Goal: Information Seeking & Learning: Learn about a topic

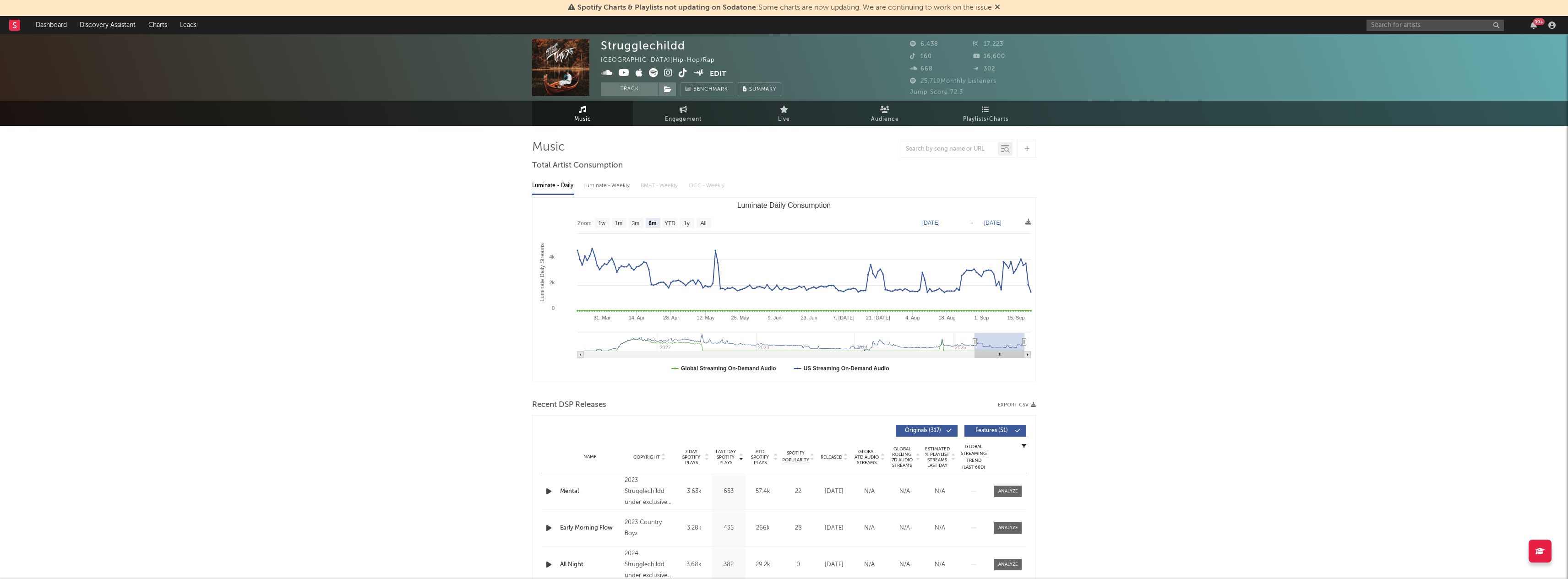
select select "6m"
click at [1393, 29] on input "text" at bounding box center [1435, 25] width 138 height 12
click at [1393, 27] on input "text" at bounding box center [1435, 25] width 138 height 12
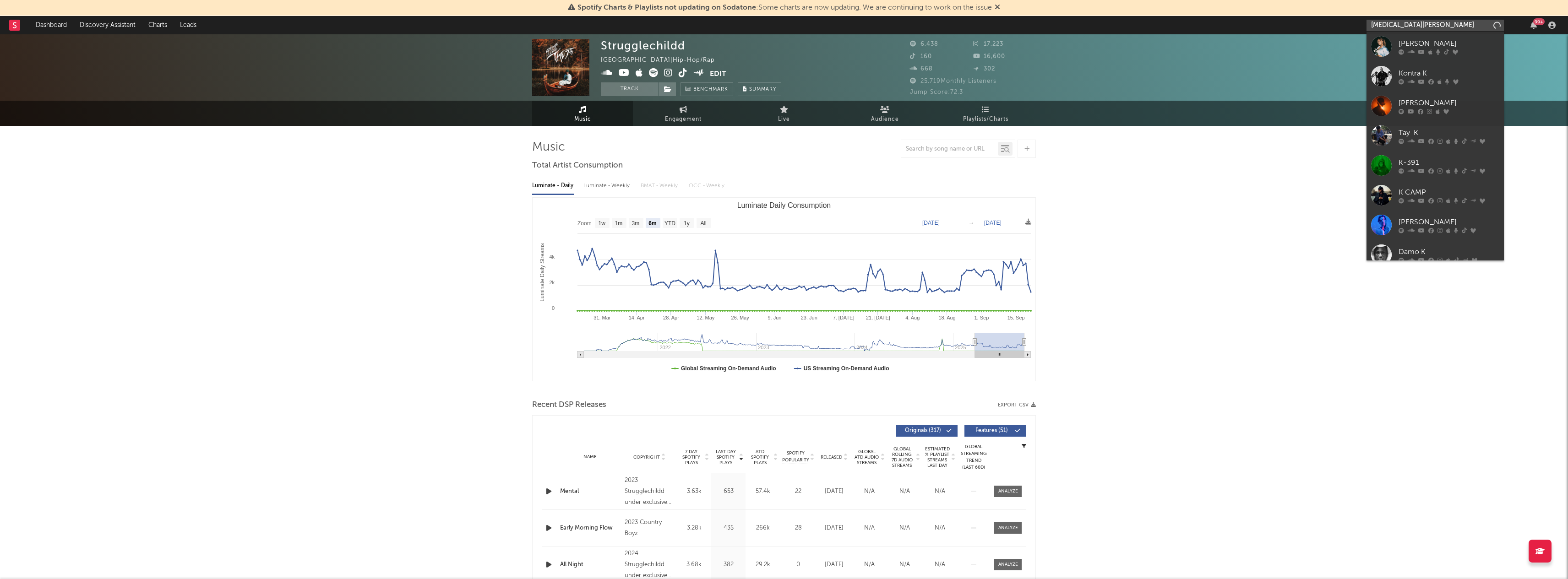
type input "[MEDICAL_DATA][PERSON_NAME]"
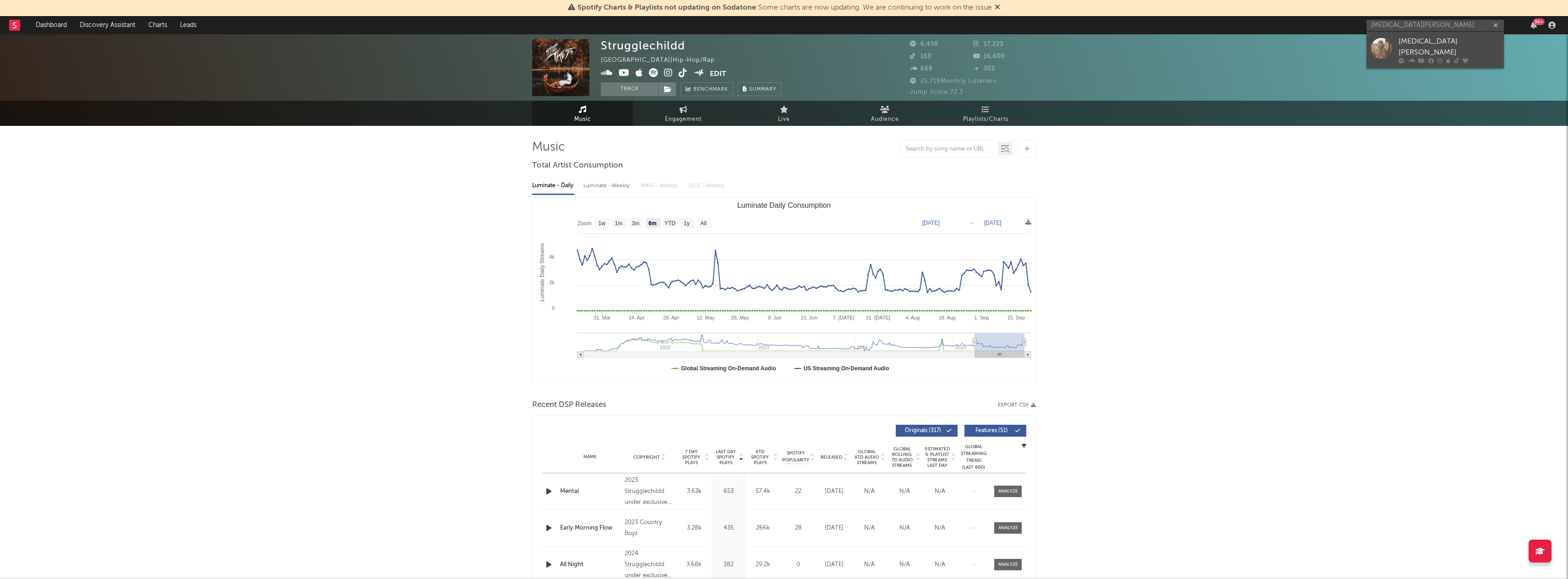
click at [1425, 45] on div "[MEDICAL_DATA][PERSON_NAME]" at bounding box center [1449, 47] width 101 height 22
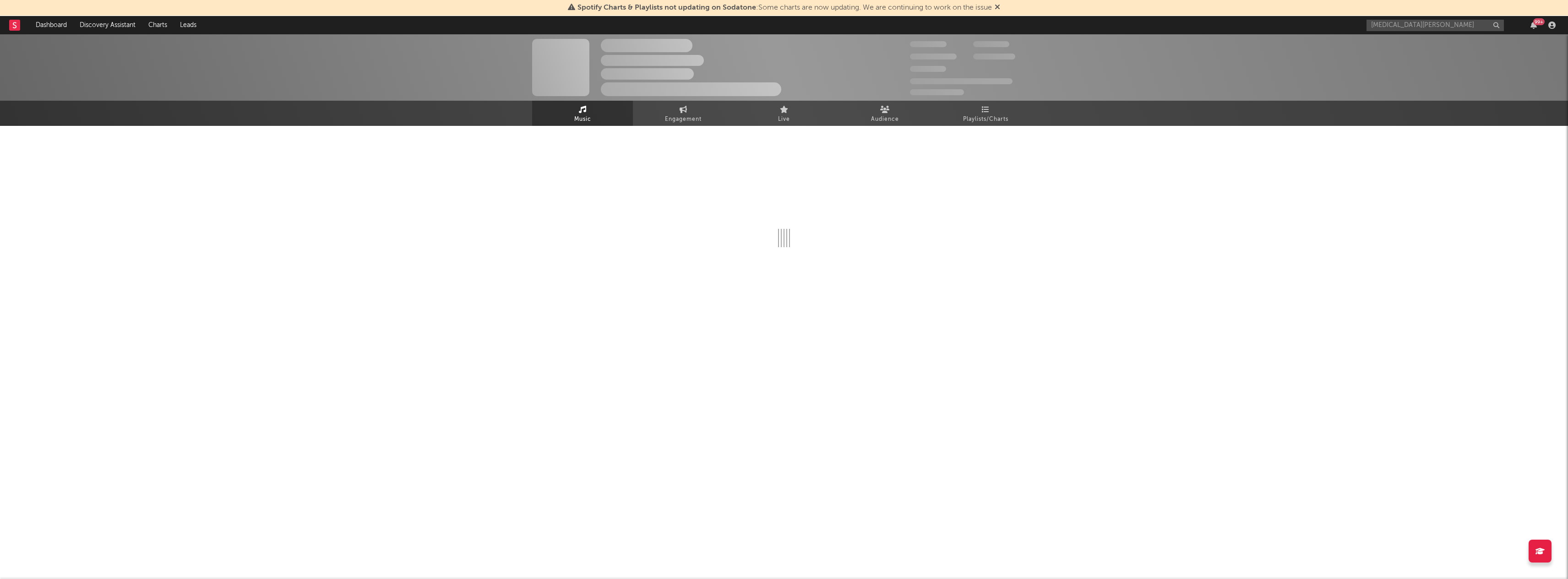
click at [1419, 41] on div "The Artist Name Unknown Location | Shoegaze Edit Track Benchmark Summary 300,00…" at bounding box center [784, 67] width 1568 height 66
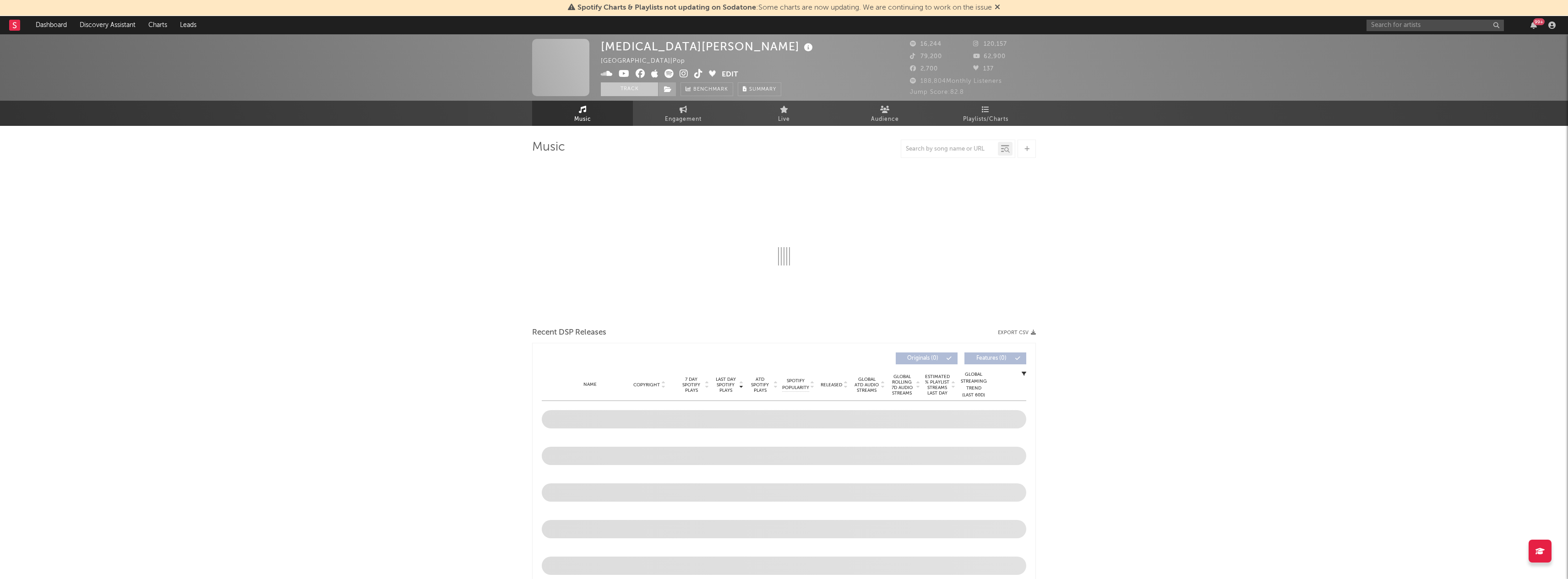
select select "1w"
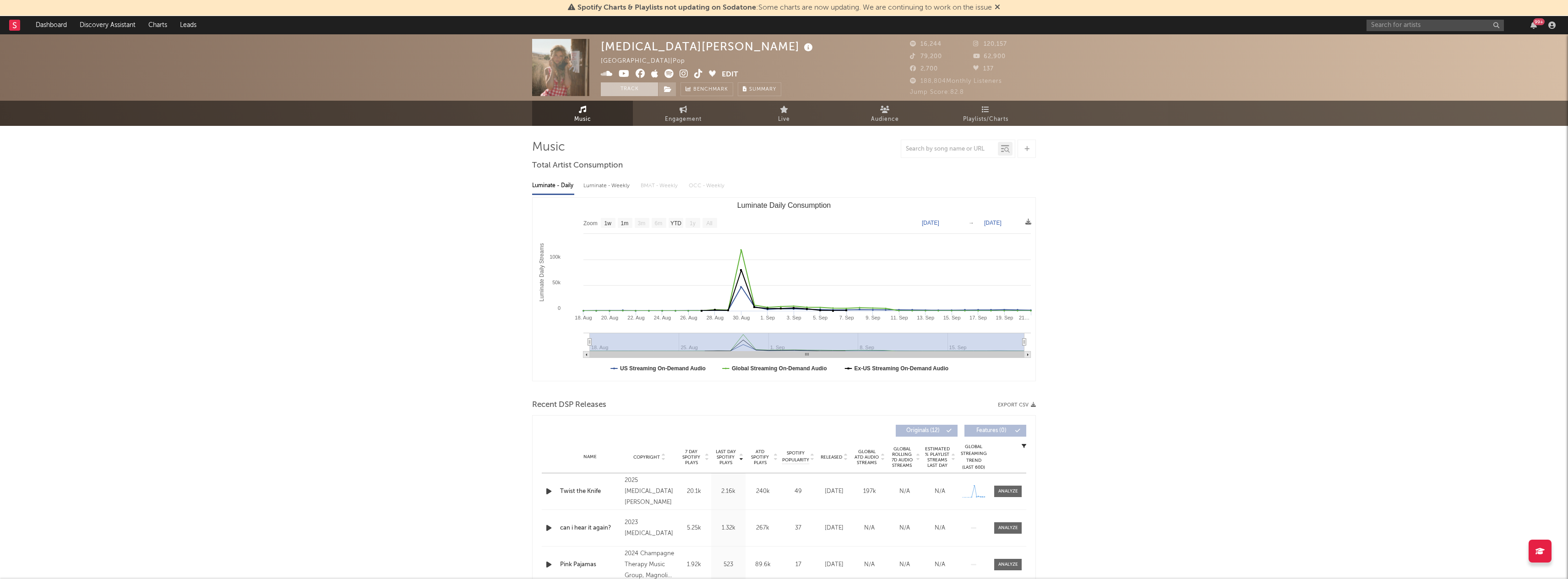
click at [633, 91] on button "Track" at bounding box center [629, 89] width 57 height 14
select select "1w"
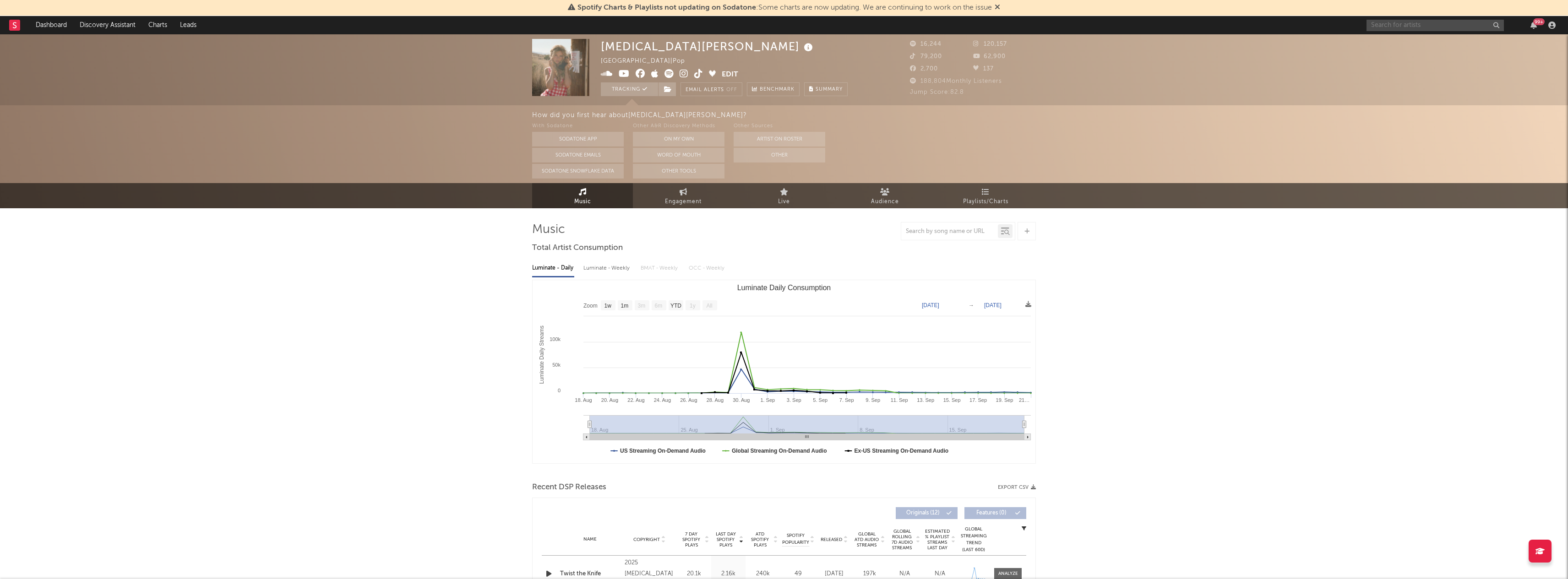
click at [1432, 27] on input "text" at bounding box center [1435, 25] width 138 height 12
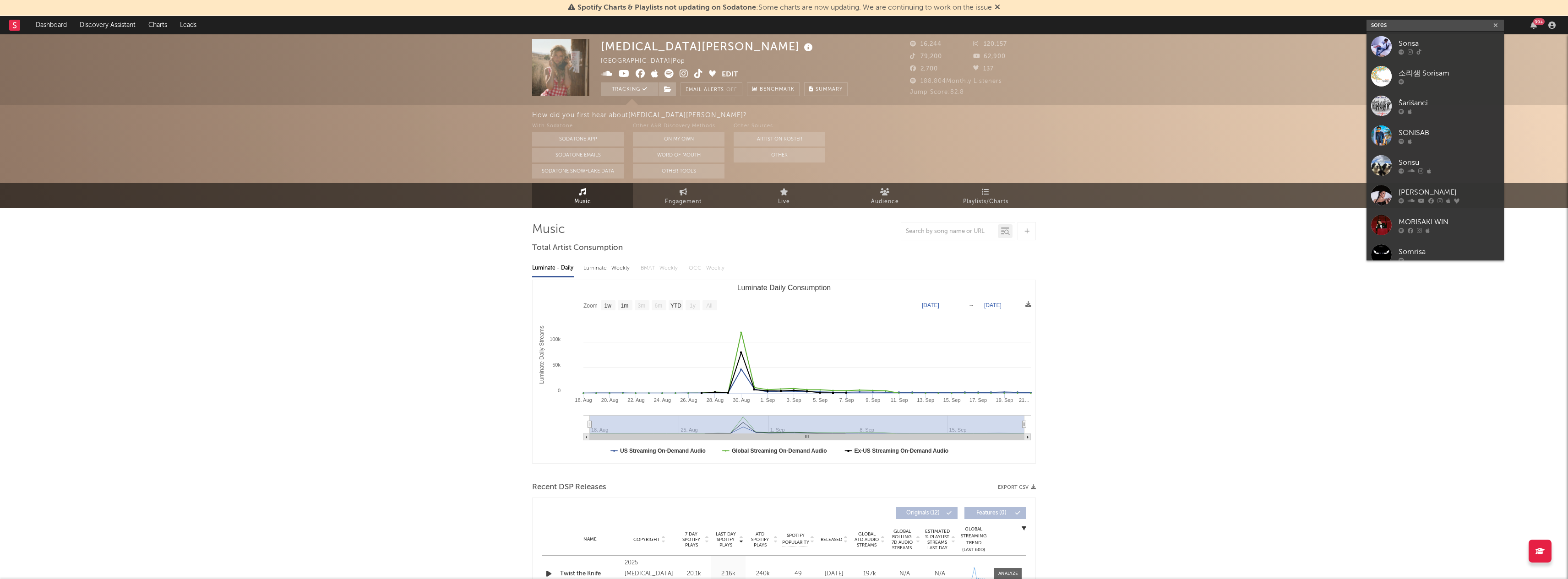
type input "sores"
drag, startPoint x: 1431, startPoint y: 27, endPoint x: 1410, endPoint y: 43, distance: 26.4
click at [1412, 43] on div "Sorisa" at bounding box center [1449, 43] width 101 height 11
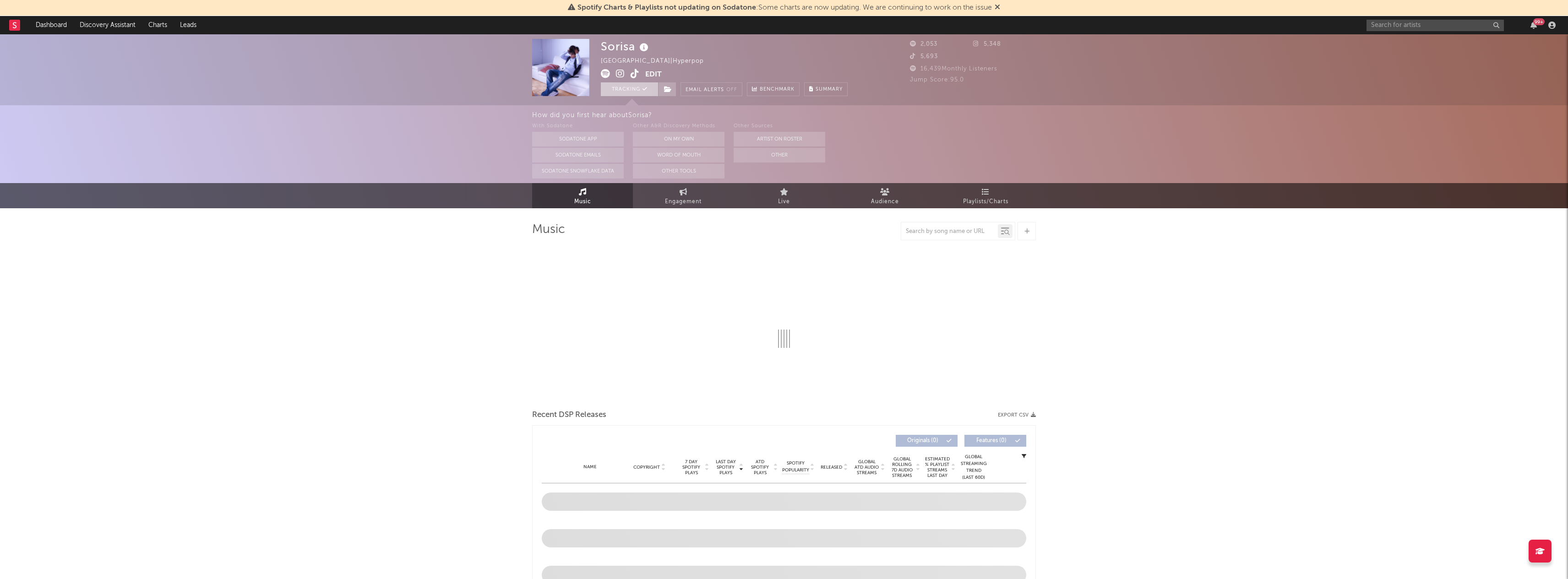
select select "1w"
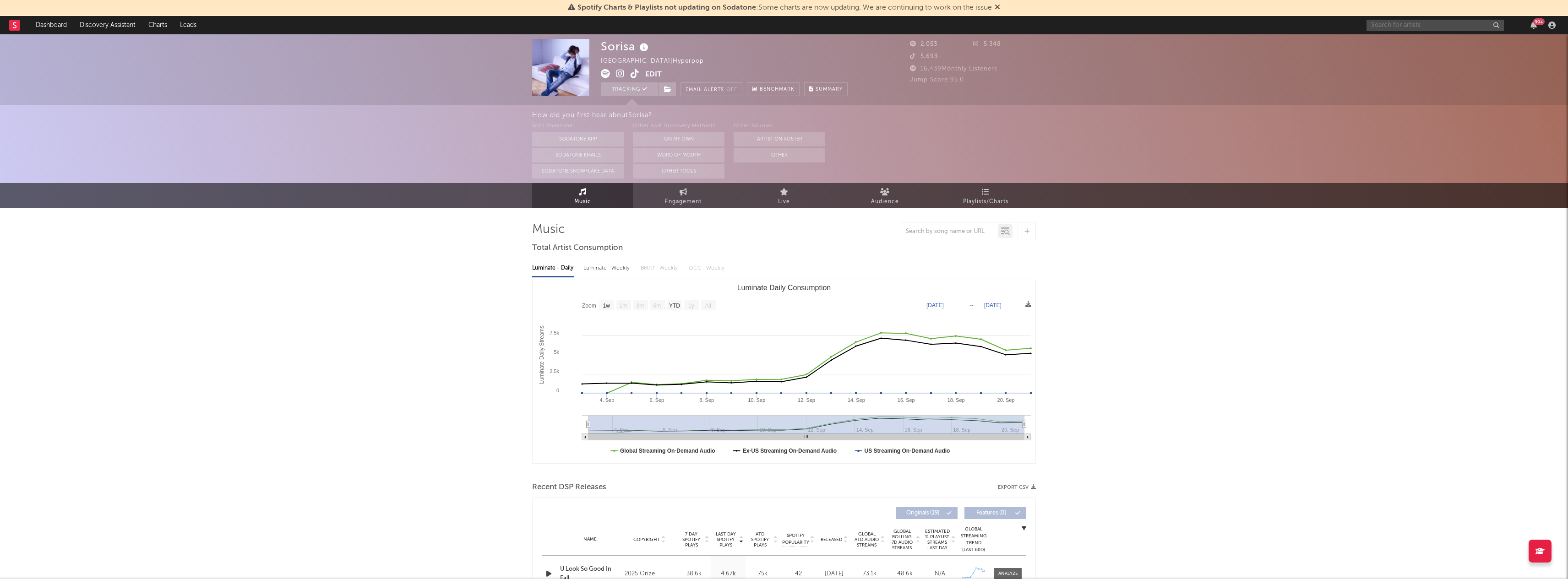
click at [1432, 29] on input "text" at bounding box center [1435, 25] width 138 height 12
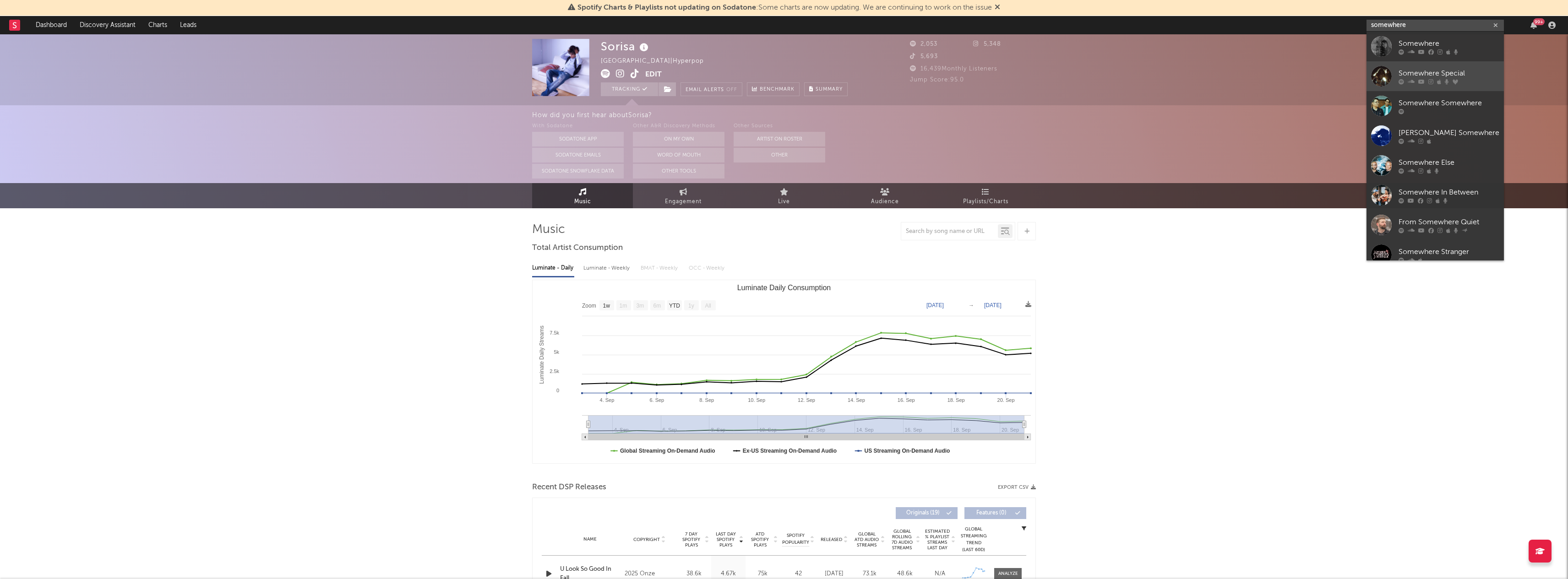
type input "somewhere"
click at [1429, 70] on div "Somewhere Special" at bounding box center [1449, 73] width 101 height 11
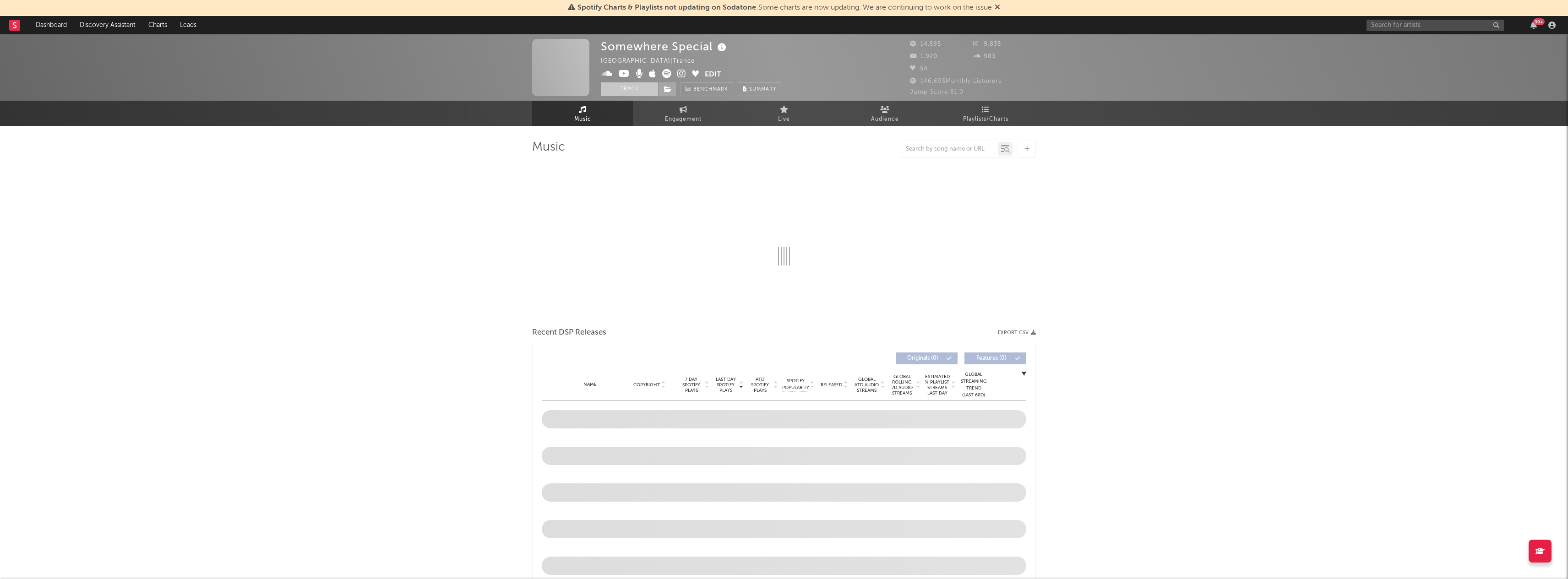
select select "6m"
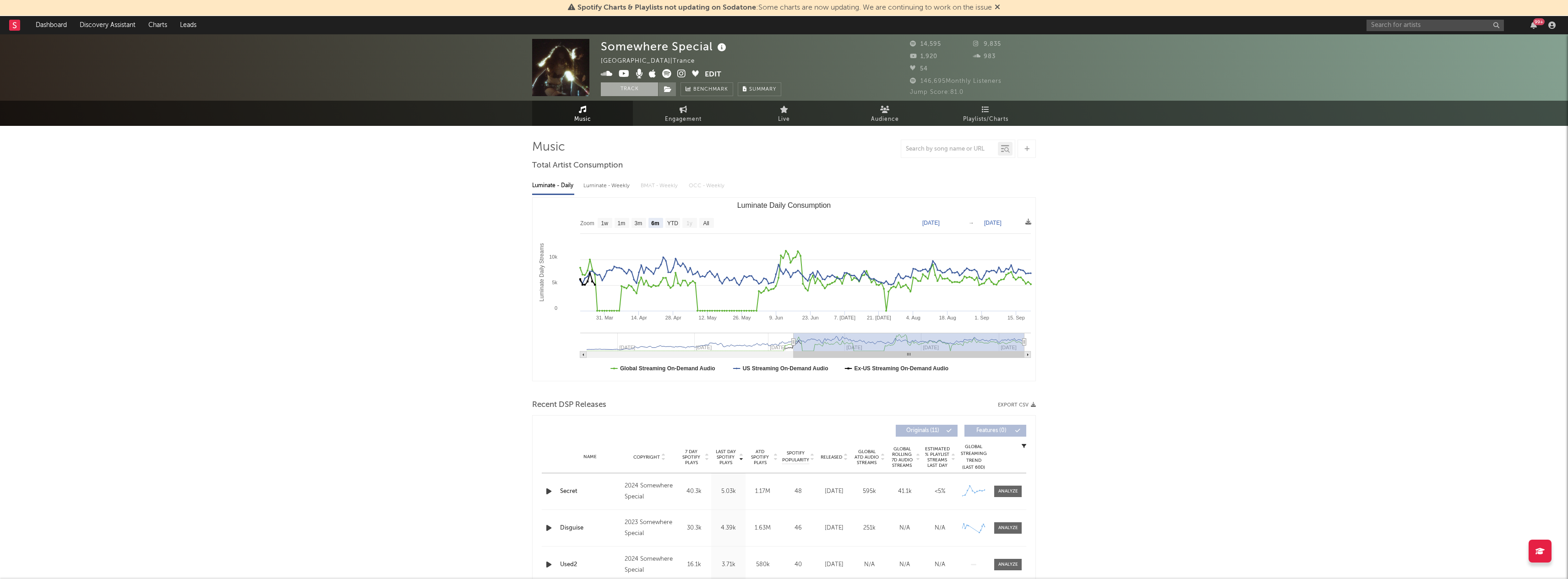
click at [632, 88] on button "Track" at bounding box center [629, 89] width 57 height 14
select select "6m"
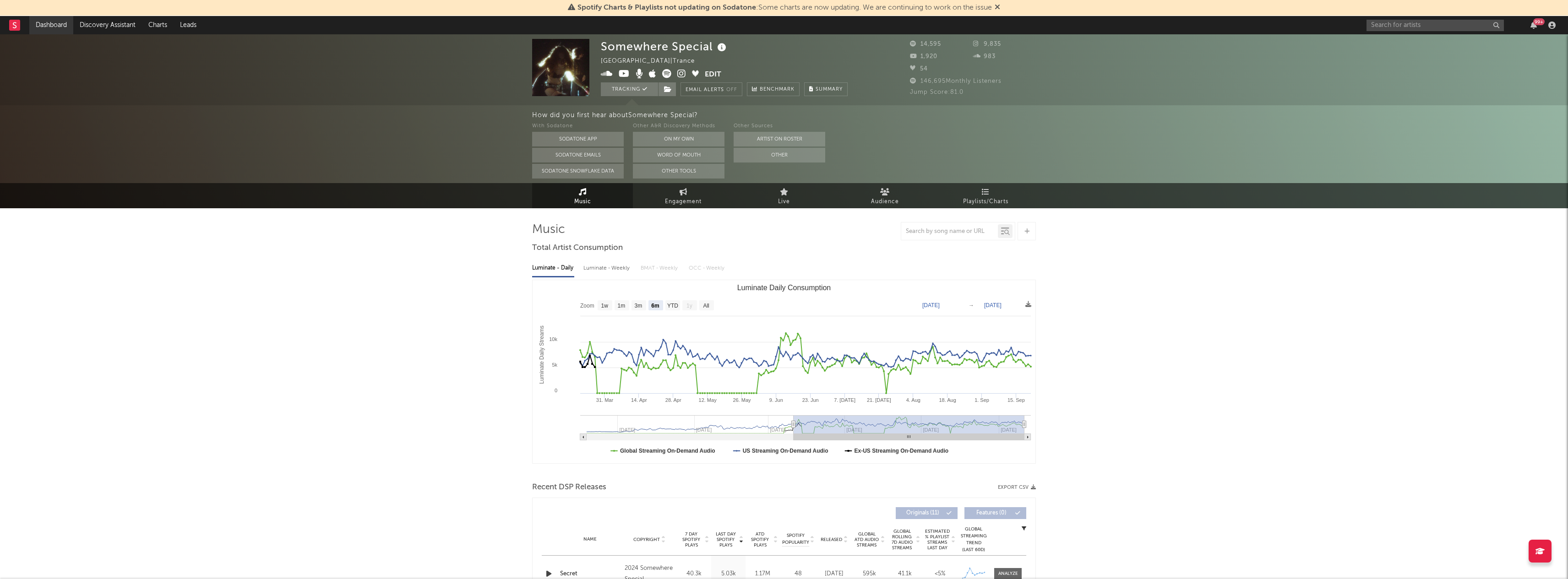
click at [57, 26] on link "Dashboard" at bounding box center [51, 25] width 44 height 18
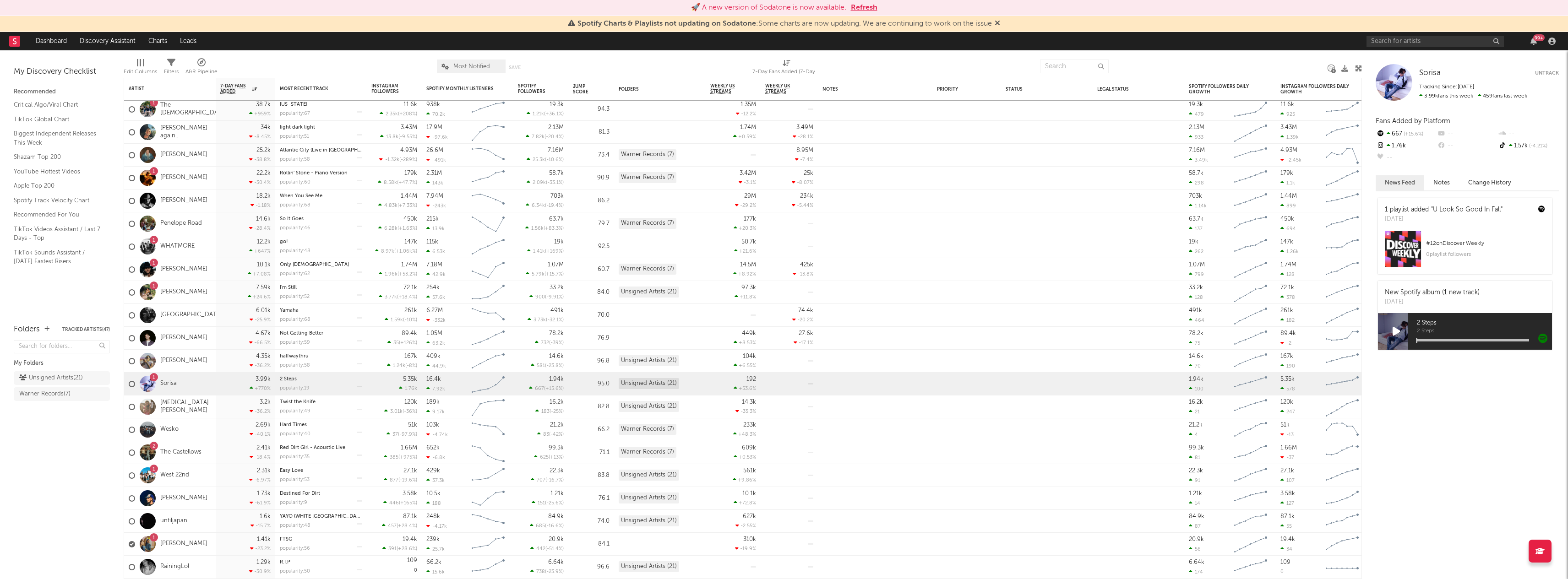
click at [300, 0] on div "🚀 A new version of Sodatone is now available. Refresh" at bounding box center [784, 8] width 1568 height 16
